Goal: Task Accomplishment & Management: Complete application form

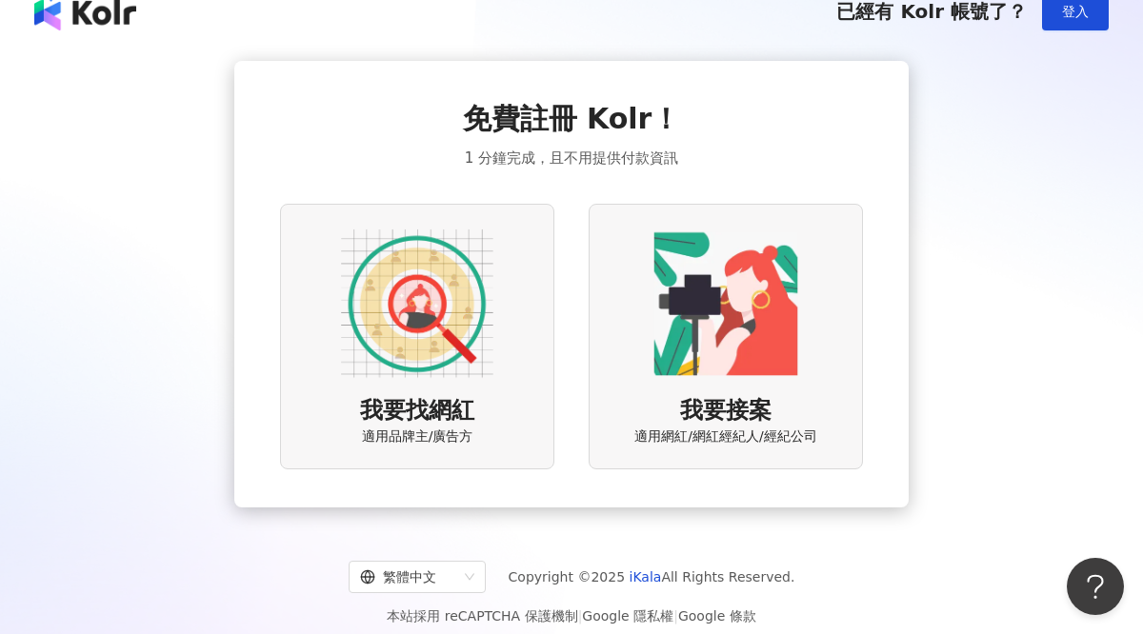
scroll to position [21, 0]
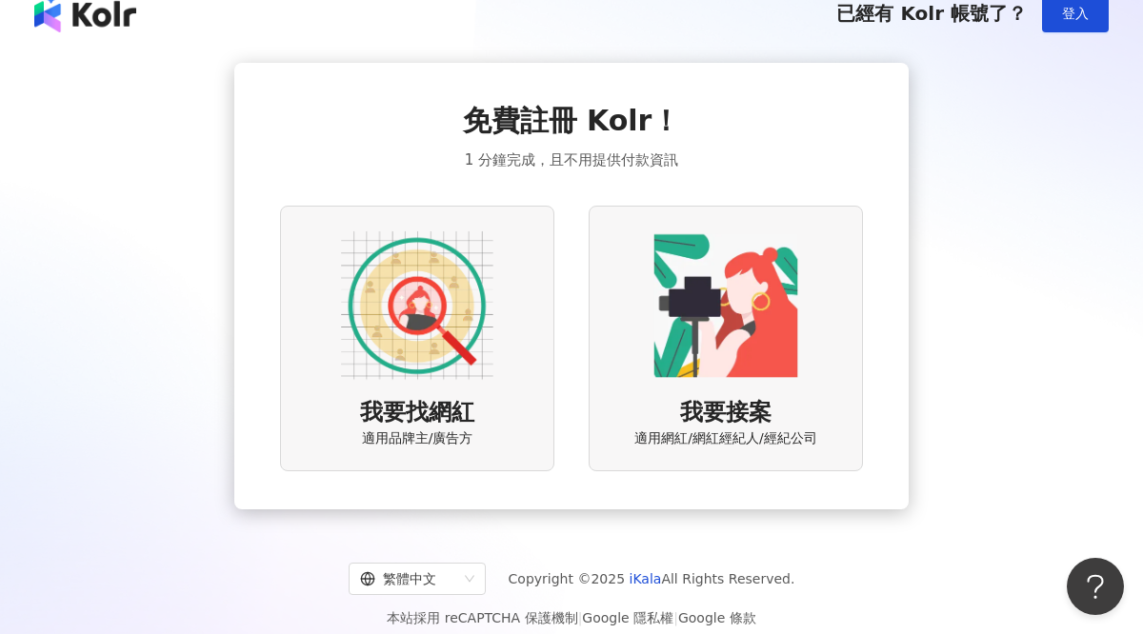
click at [399, 316] on img at bounding box center [417, 306] width 152 height 152
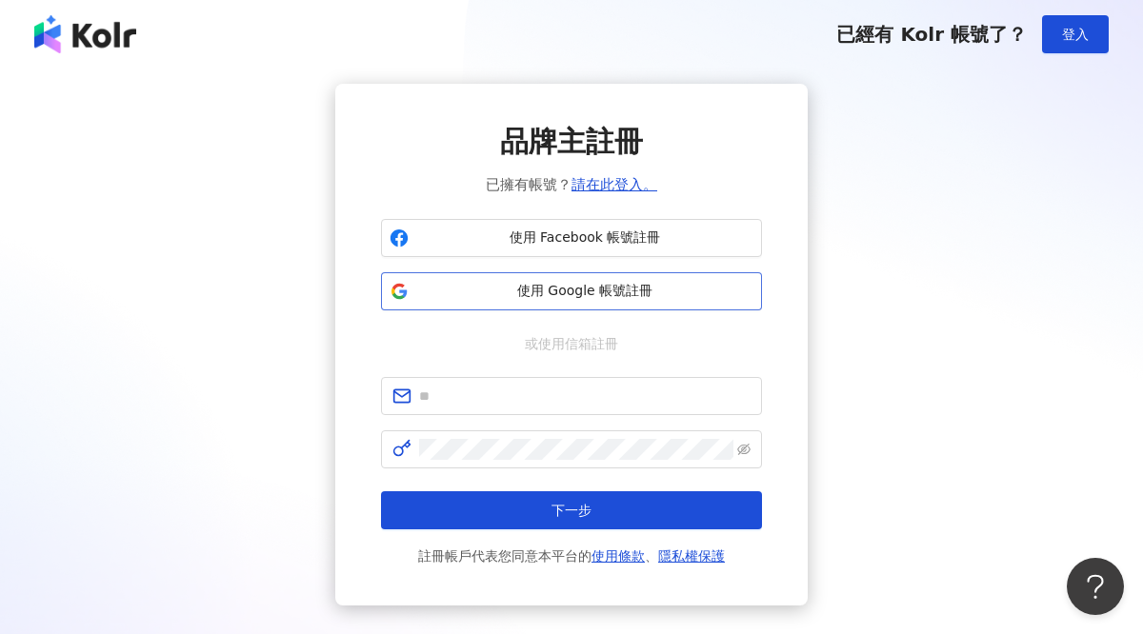
click at [440, 287] on span "使用 Google 帳號註冊" at bounding box center [584, 291] width 337 height 19
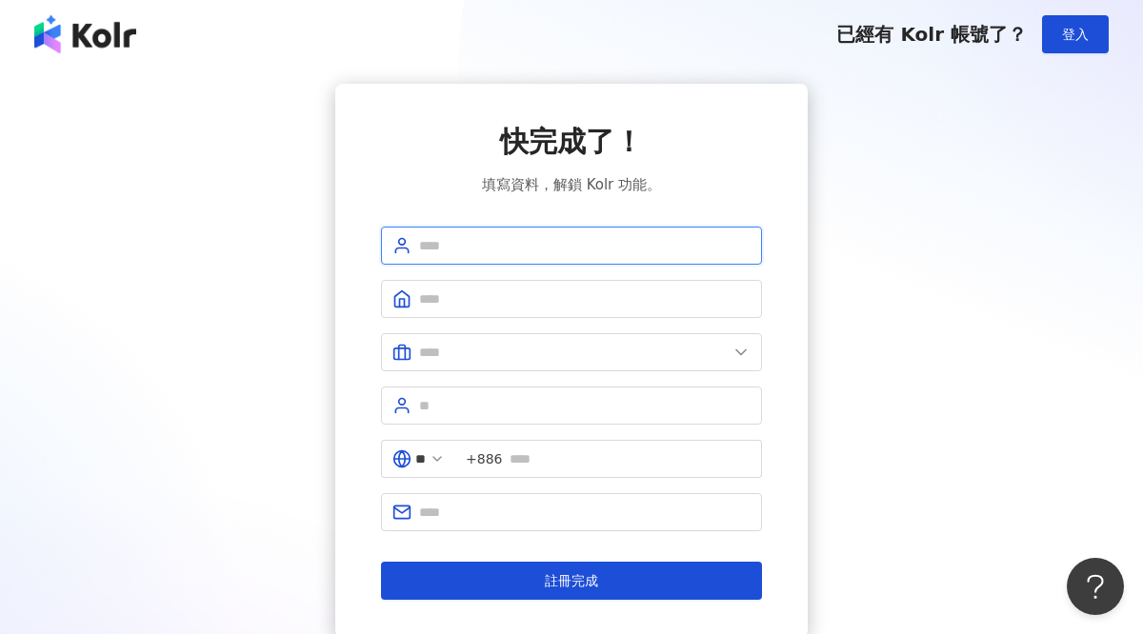
click at [553, 249] on input "text" at bounding box center [584, 245] width 331 height 21
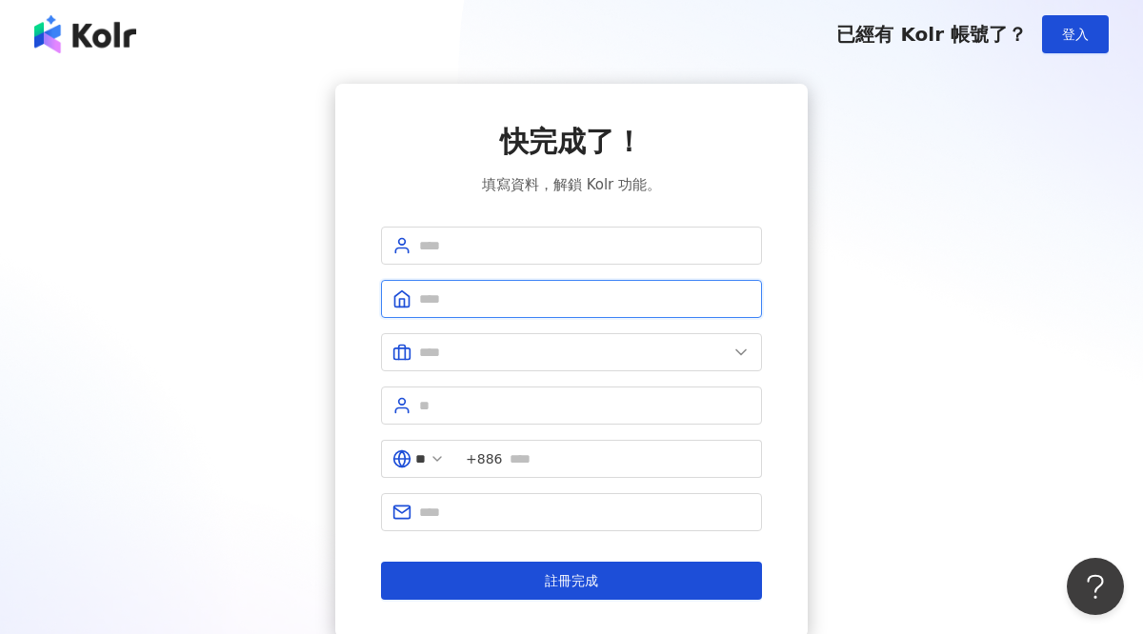
click at [518, 300] on input "text" at bounding box center [584, 299] width 331 height 21
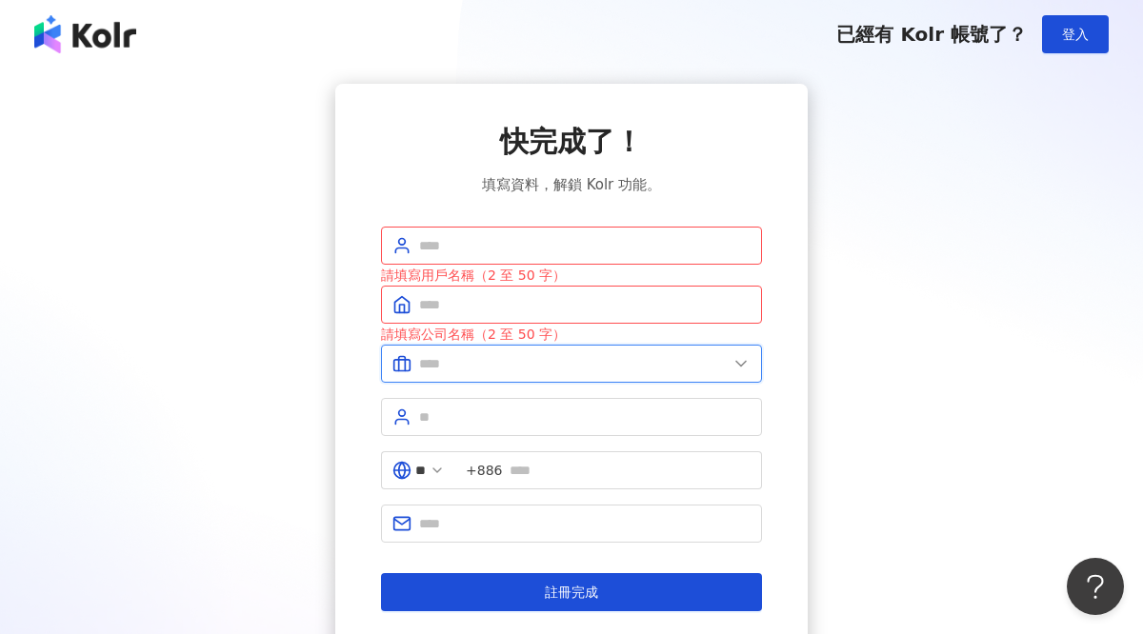
click at [513, 353] on input "text" at bounding box center [573, 363] width 309 height 21
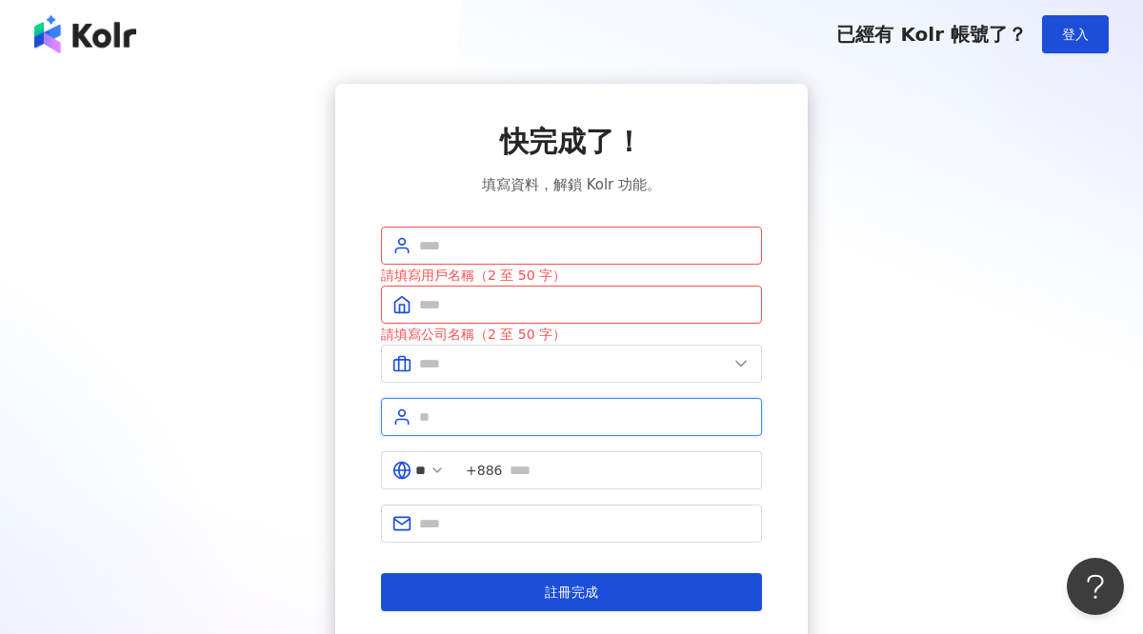
click at [542, 423] on input "text" at bounding box center [584, 417] width 331 height 21
click at [65, 50] on img at bounding box center [85, 34] width 102 height 38
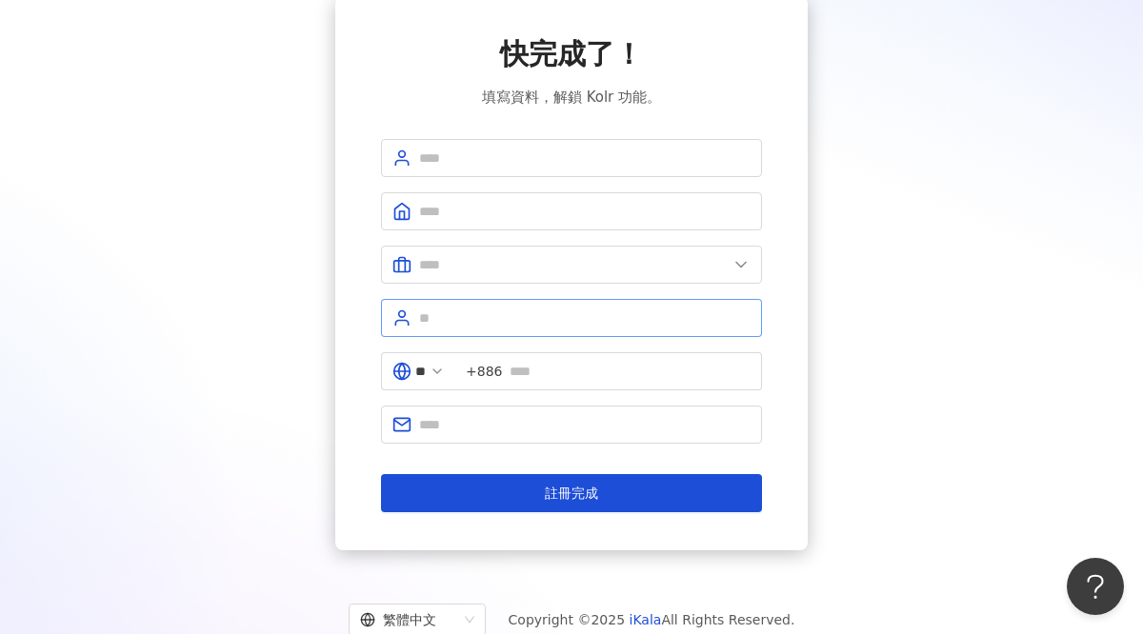
scroll to position [87, 0]
click at [538, 145] on span at bounding box center [571, 159] width 381 height 38
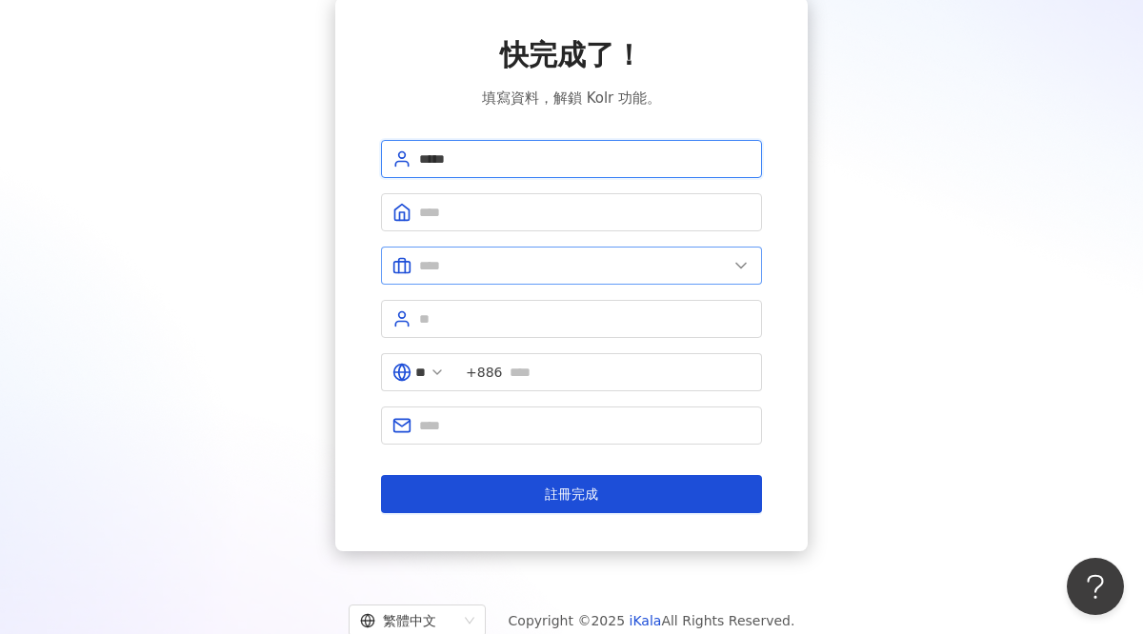
type input "*****"
click at [515, 269] on input "text" at bounding box center [573, 265] width 309 height 21
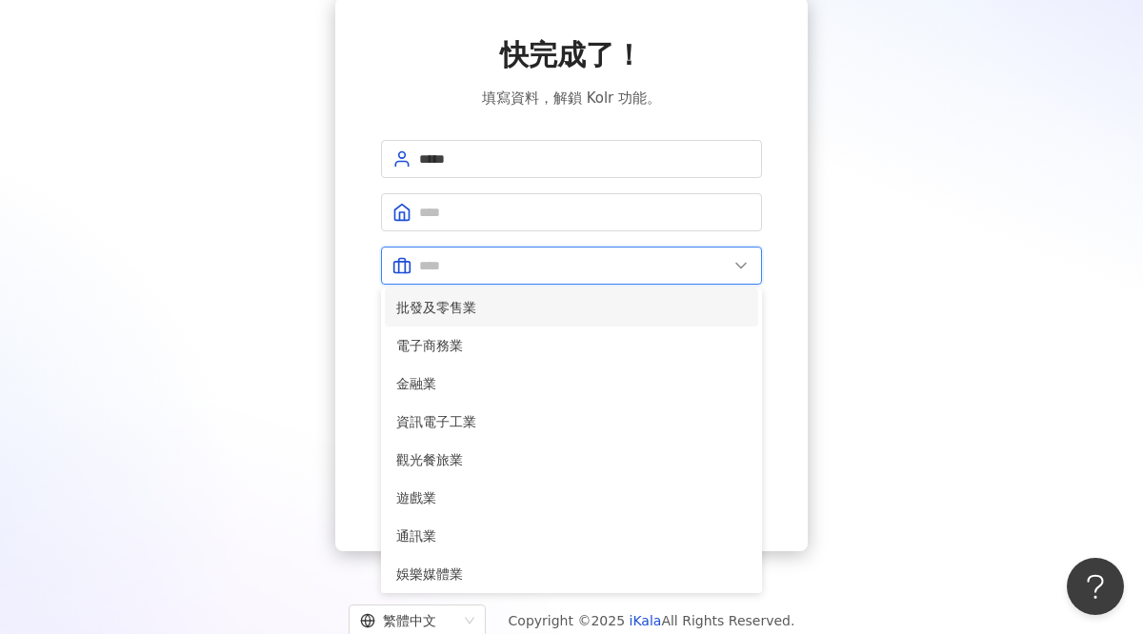
scroll to position [389, 0]
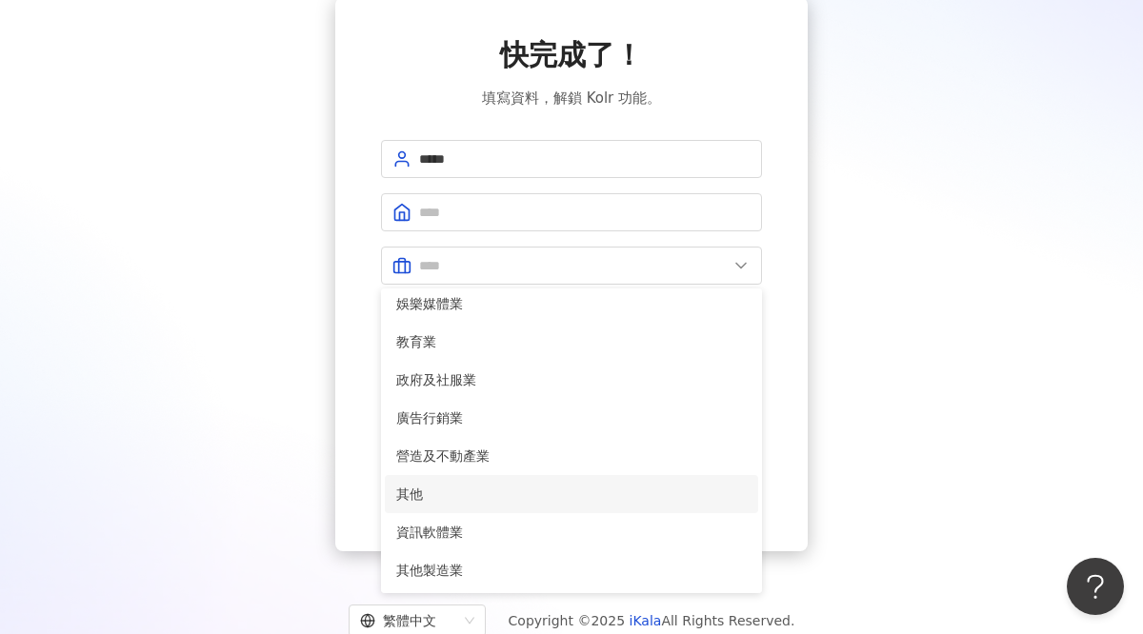
click at [475, 497] on span "其他" at bounding box center [571, 494] width 350 height 21
type input "**"
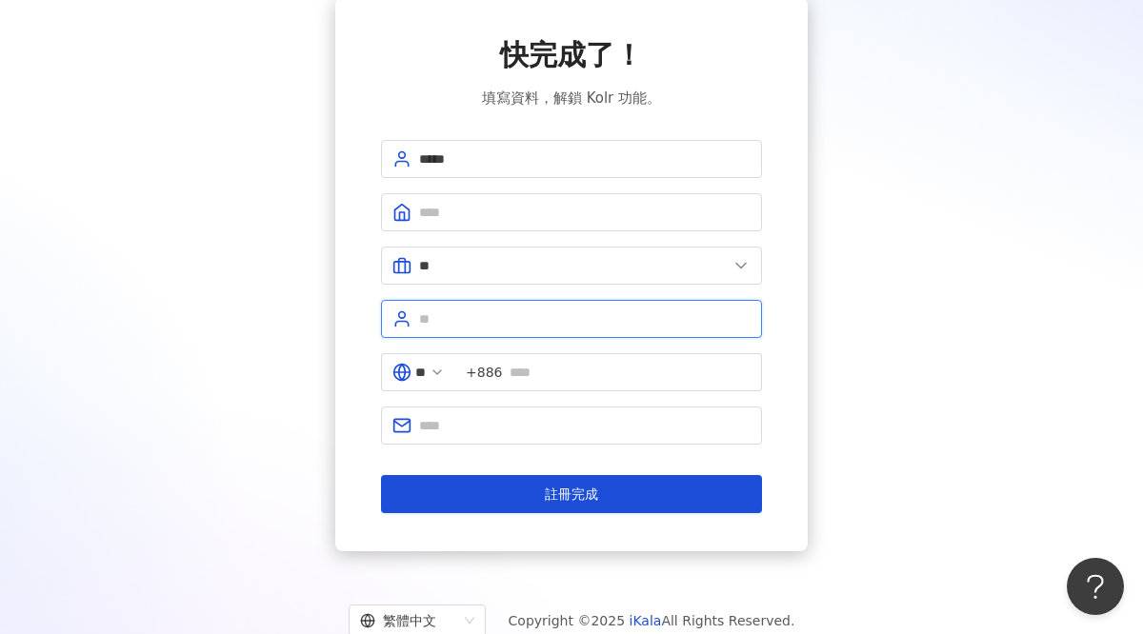
click at [492, 322] on input "text" at bounding box center [584, 319] width 331 height 21
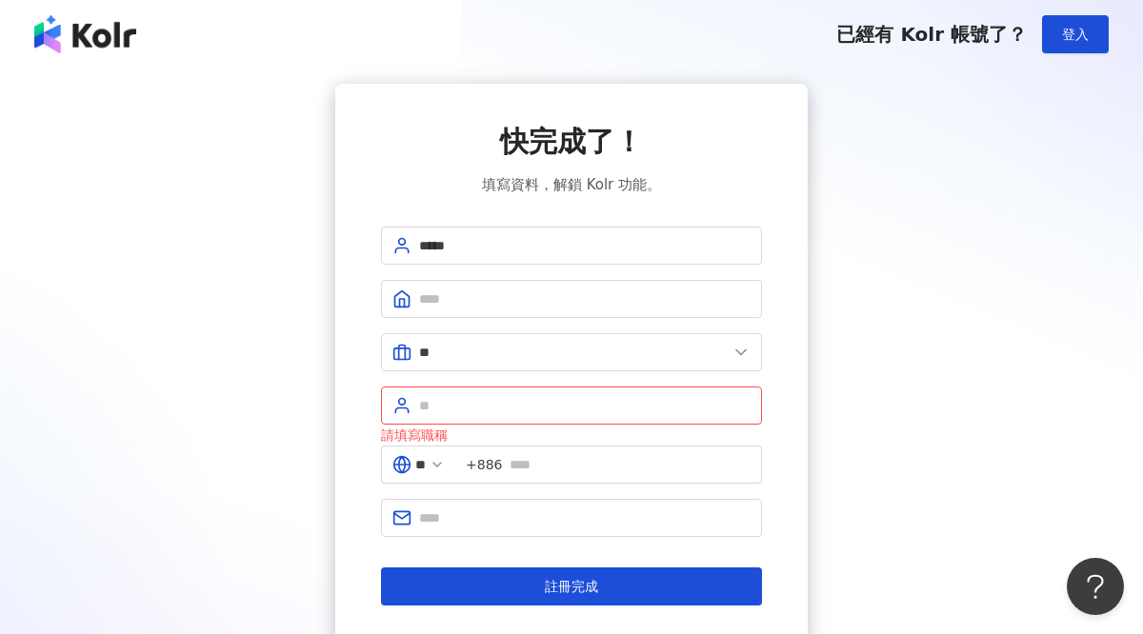
click at [124, 45] on img at bounding box center [85, 34] width 102 height 38
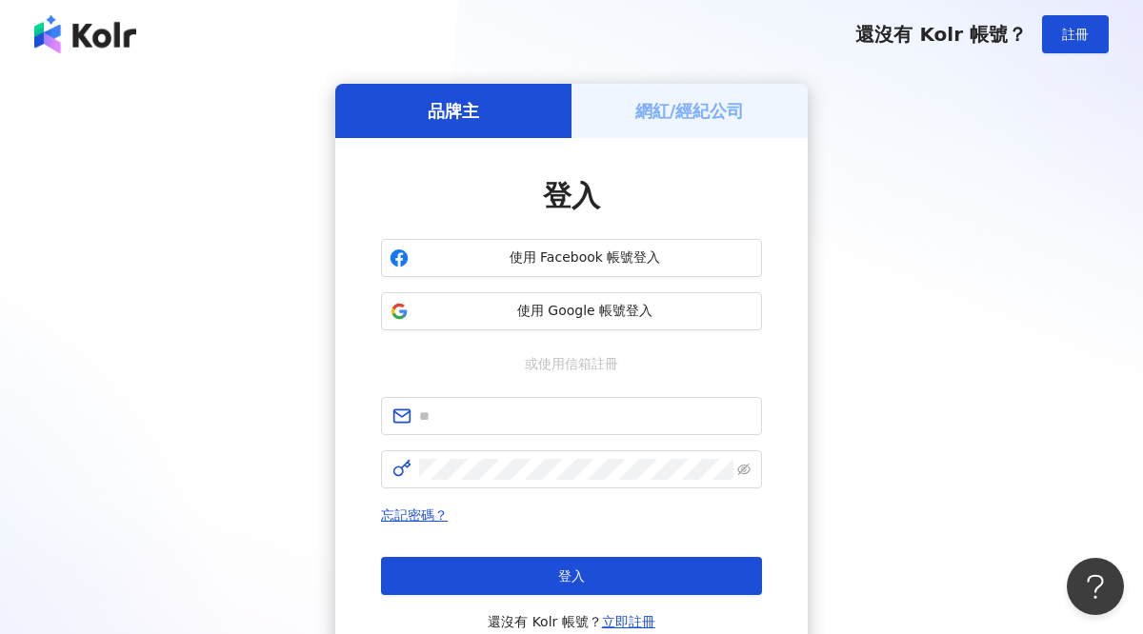
click at [652, 117] on h5 "網紅/經紀公司" at bounding box center [690, 111] width 110 height 24
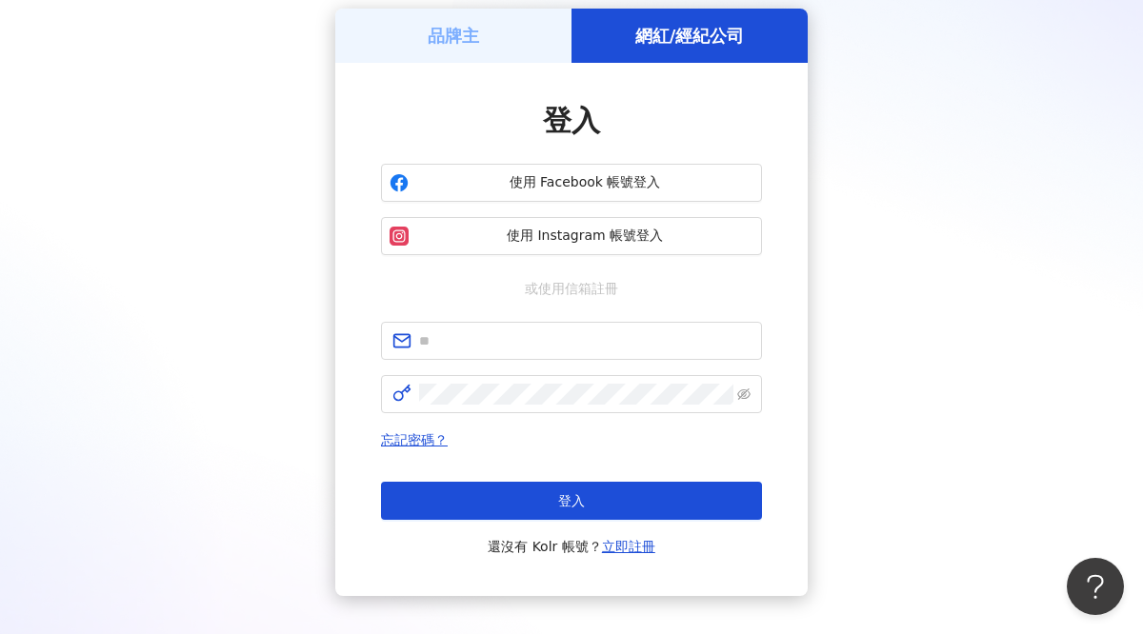
scroll to position [77, 0]
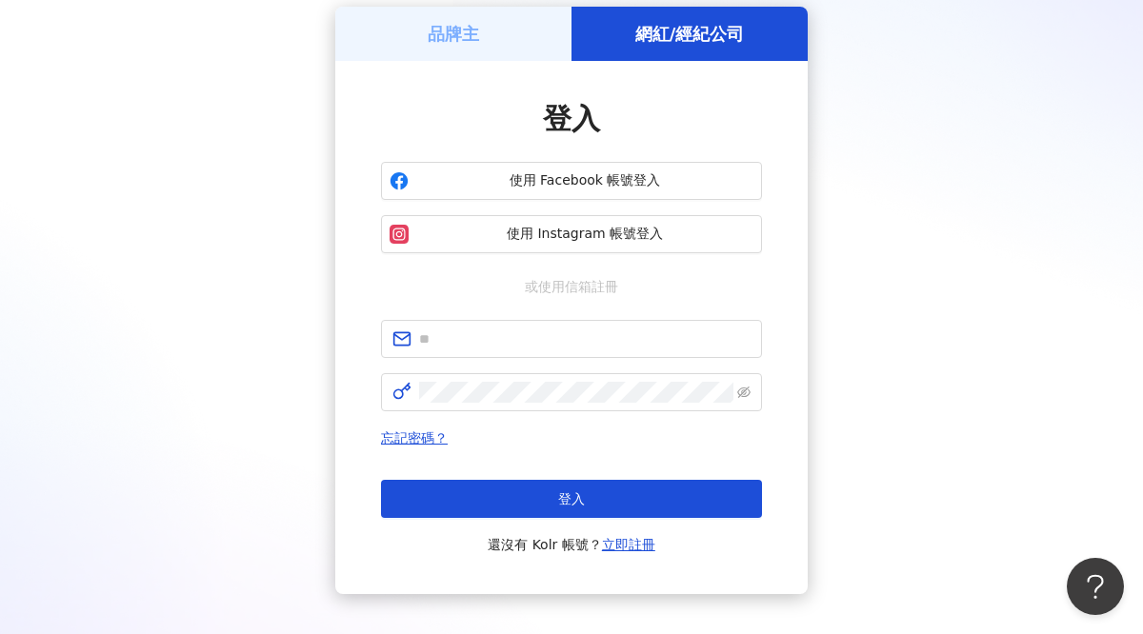
click at [506, 49] on div "品牌主" at bounding box center [453, 34] width 236 height 54
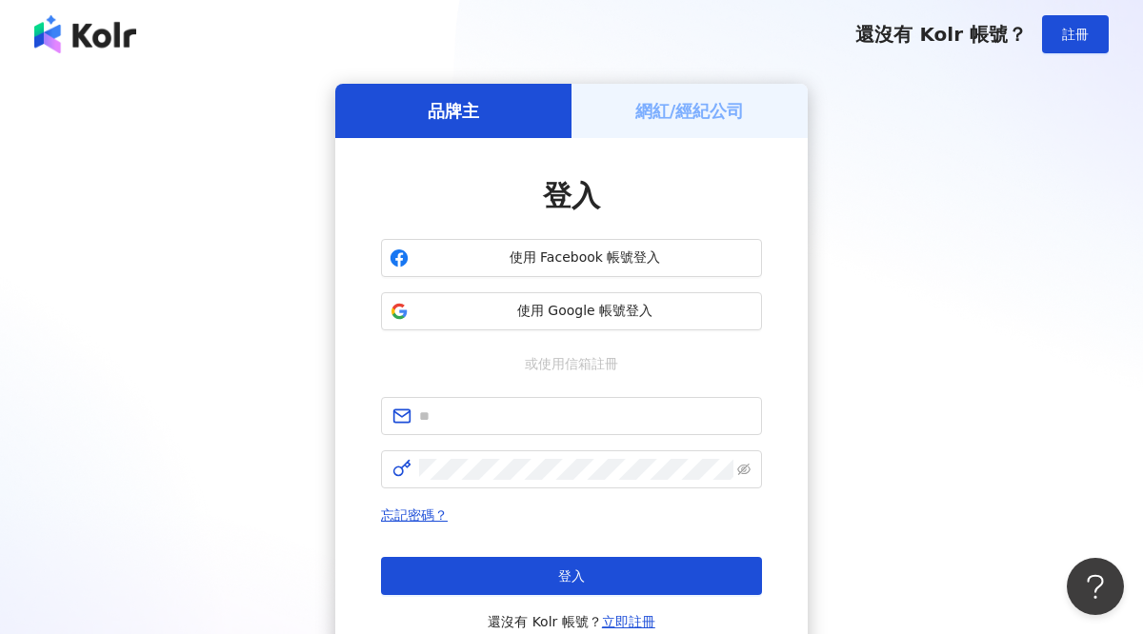
click at [622, 127] on div "網紅/經紀公司" at bounding box center [689, 111] width 236 height 54
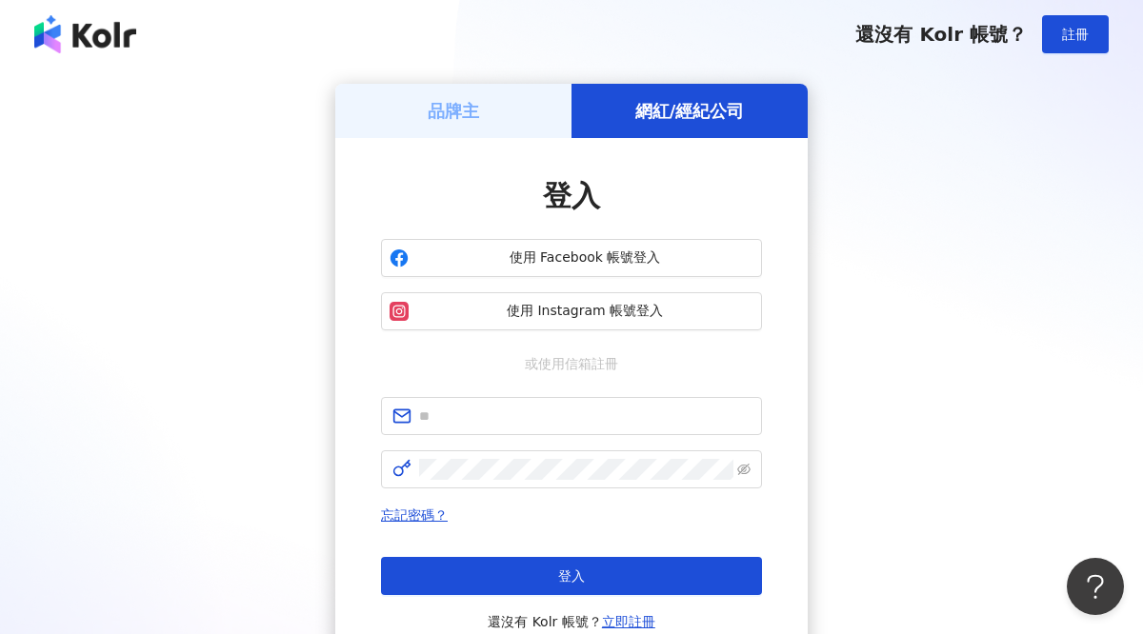
click at [506, 121] on div "品牌主" at bounding box center [453, 111] width 236 height 54
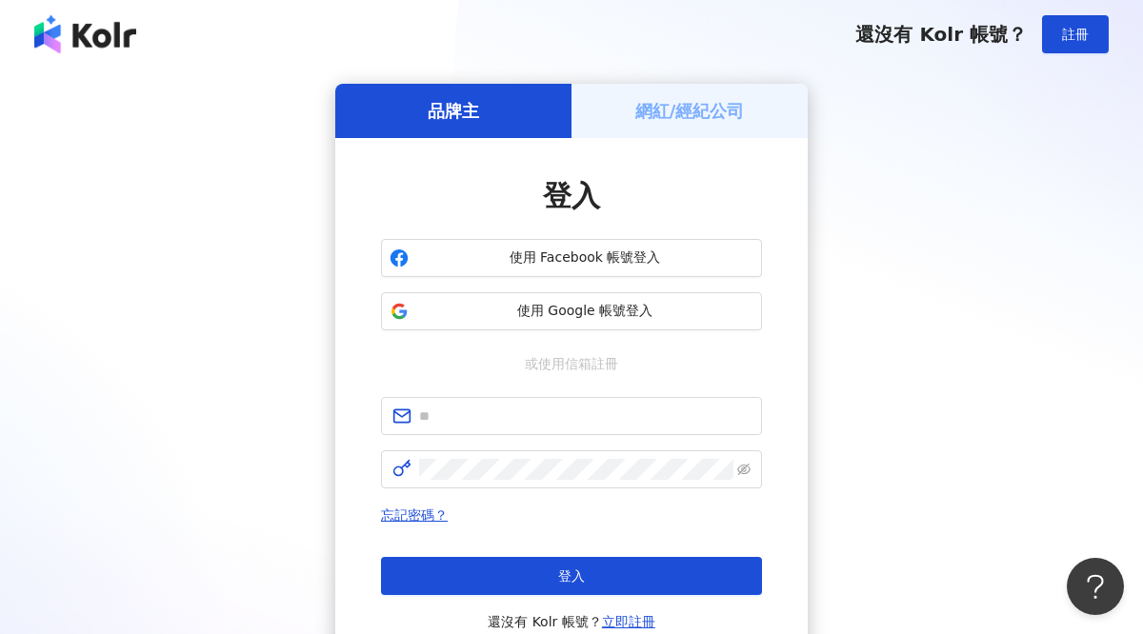
click at [52, 48] on img at bounding box center [85, 34] width 102 height 38
